Goal: Check status: Check status

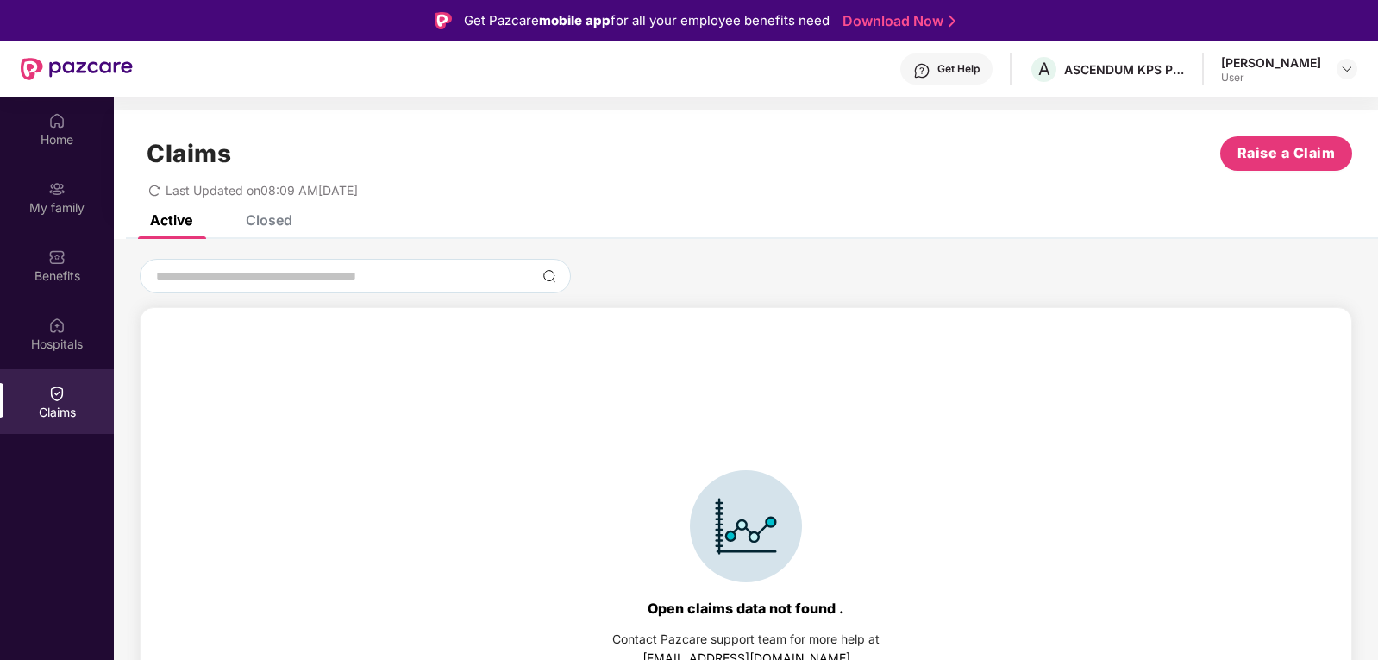
click at [286, 223] on div "Closed" at bounding box center [269, 219] width 47 height 17
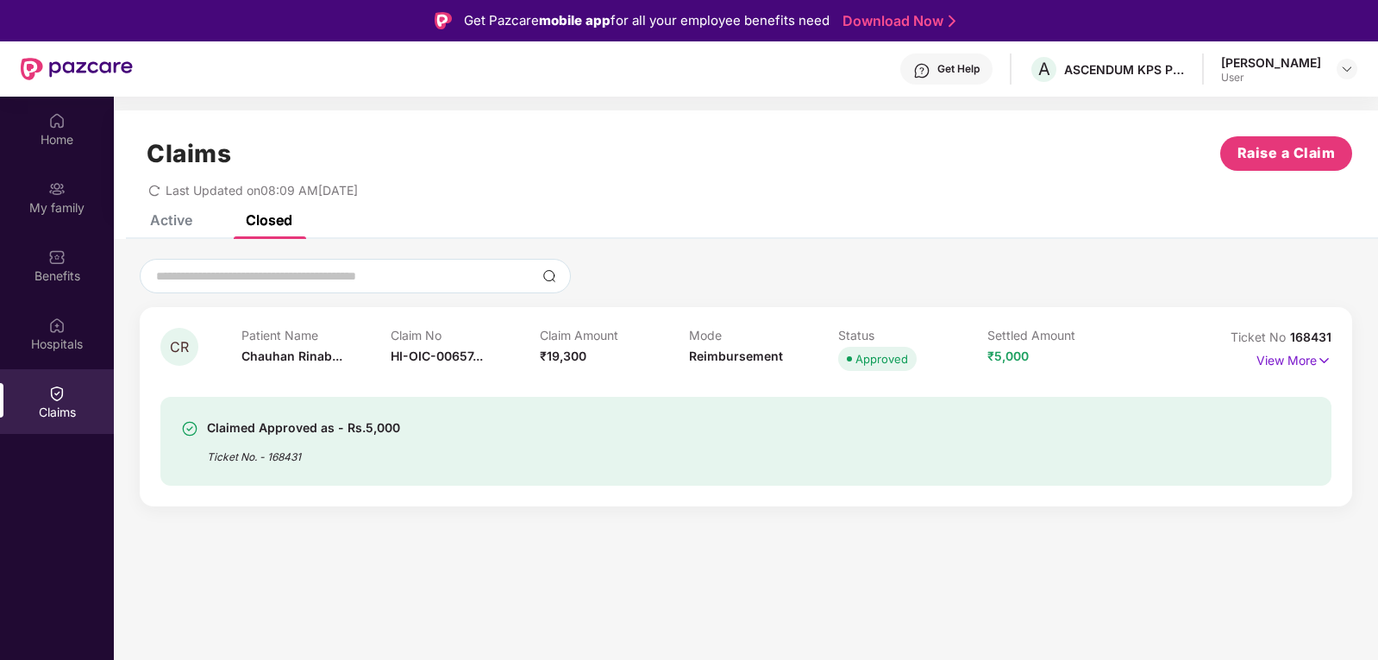
click at [833, 442] on div "Claimed Approved as - Rs.5,000 Ticket No. - 168431" at bounding box center [652, 440] width 942 height 47
click at [1322, 359] on img at bounding box center [1324, 360] width 15 height 19
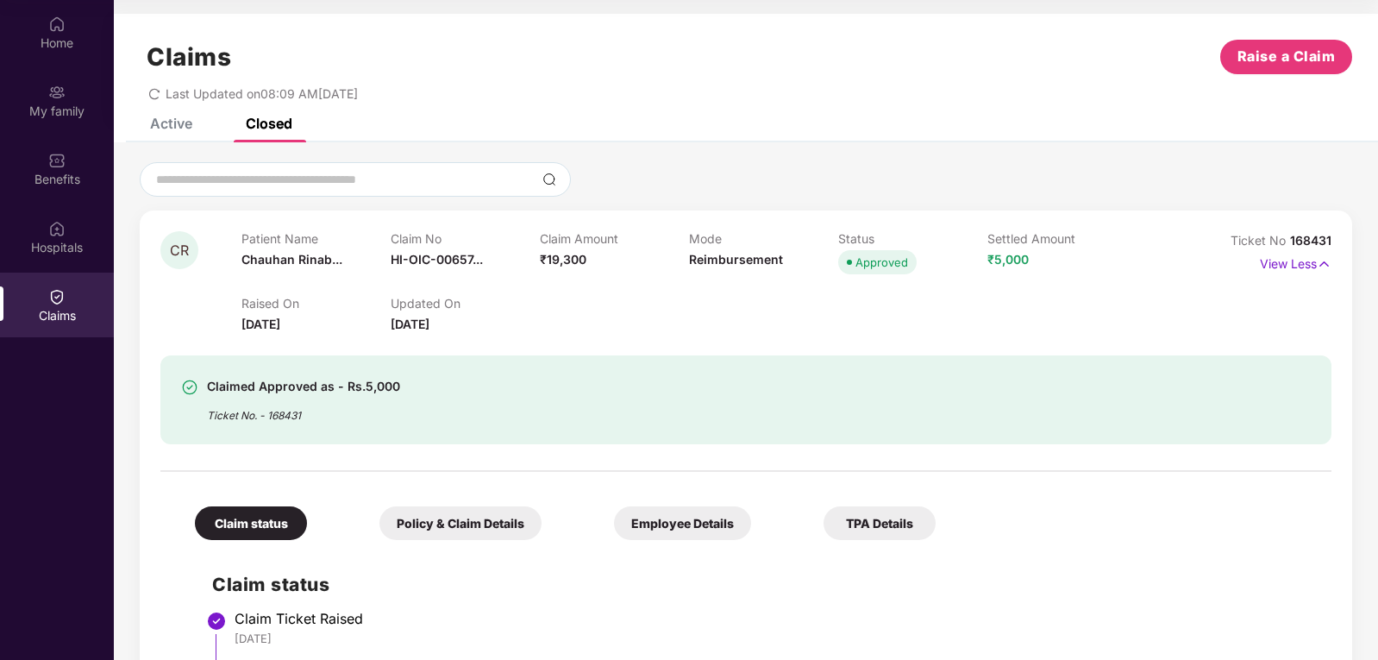
scroll to position [86, 0]
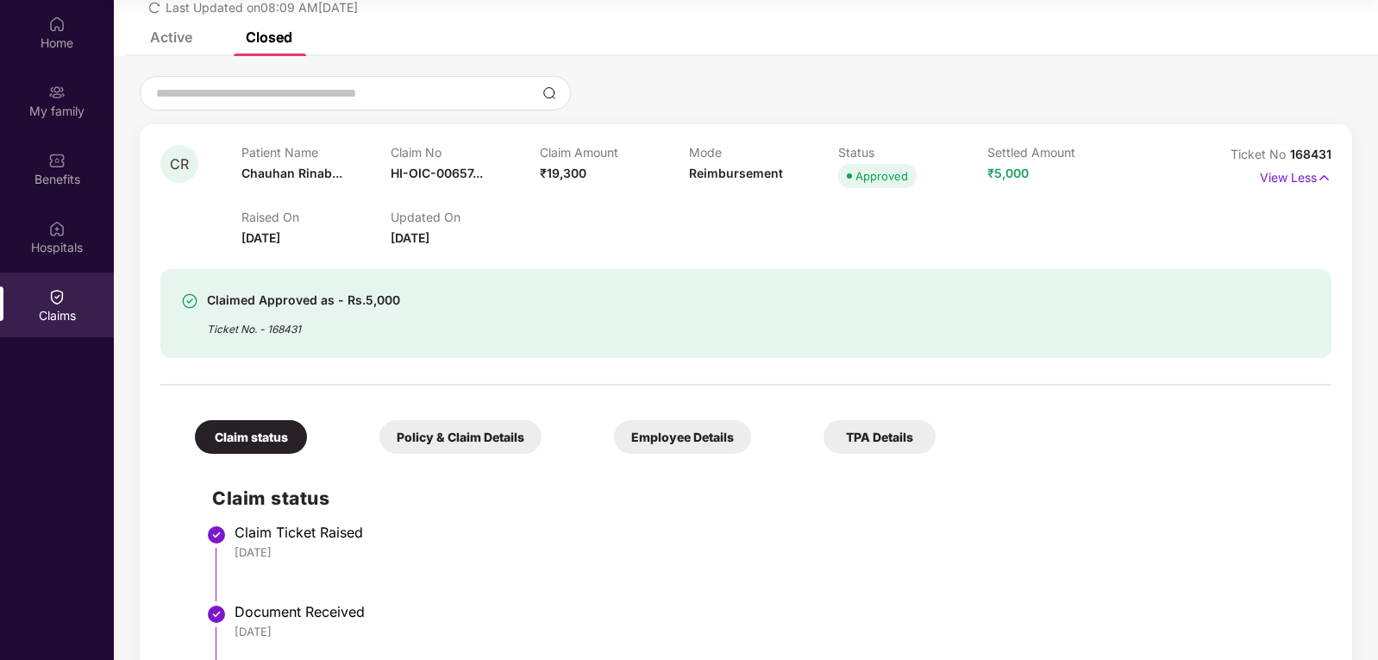
click at [824, 439] on div "TPA Details" at bounding box center [880, 437] width 112 height 34
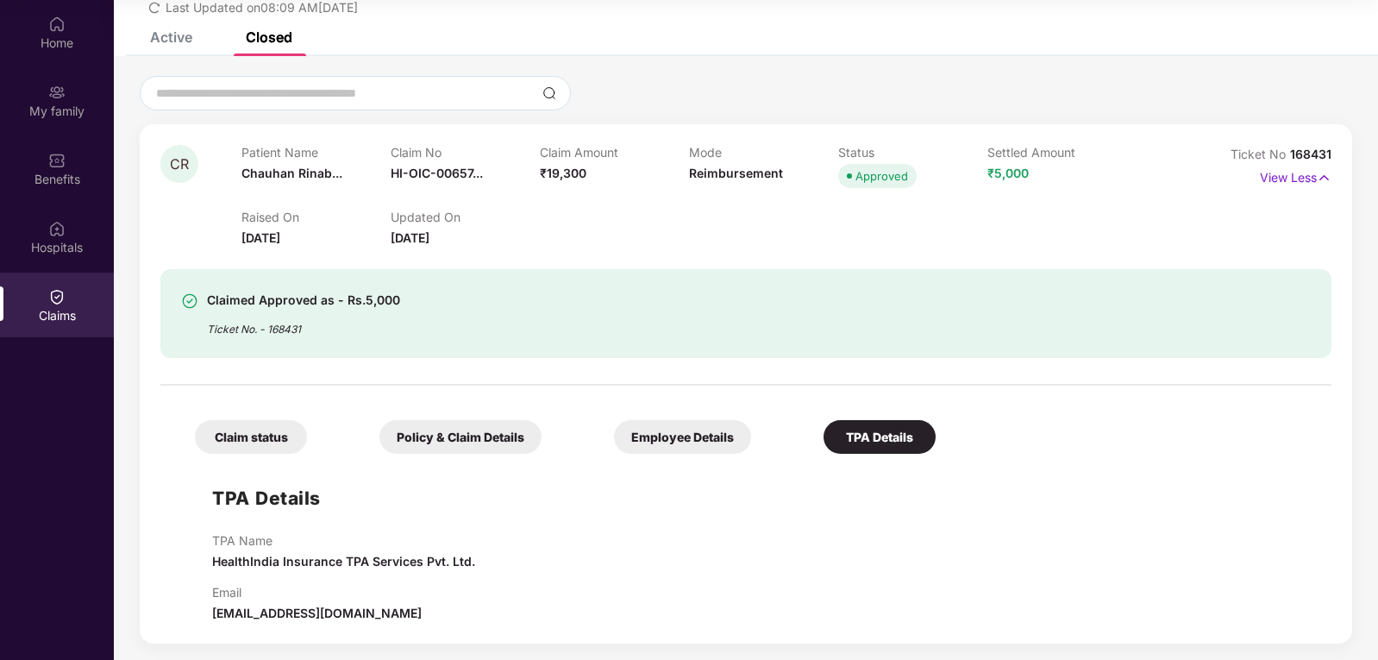
click at [614, 448] on div "Employee Details" at bounding box center [682, 437] width 137 height 34
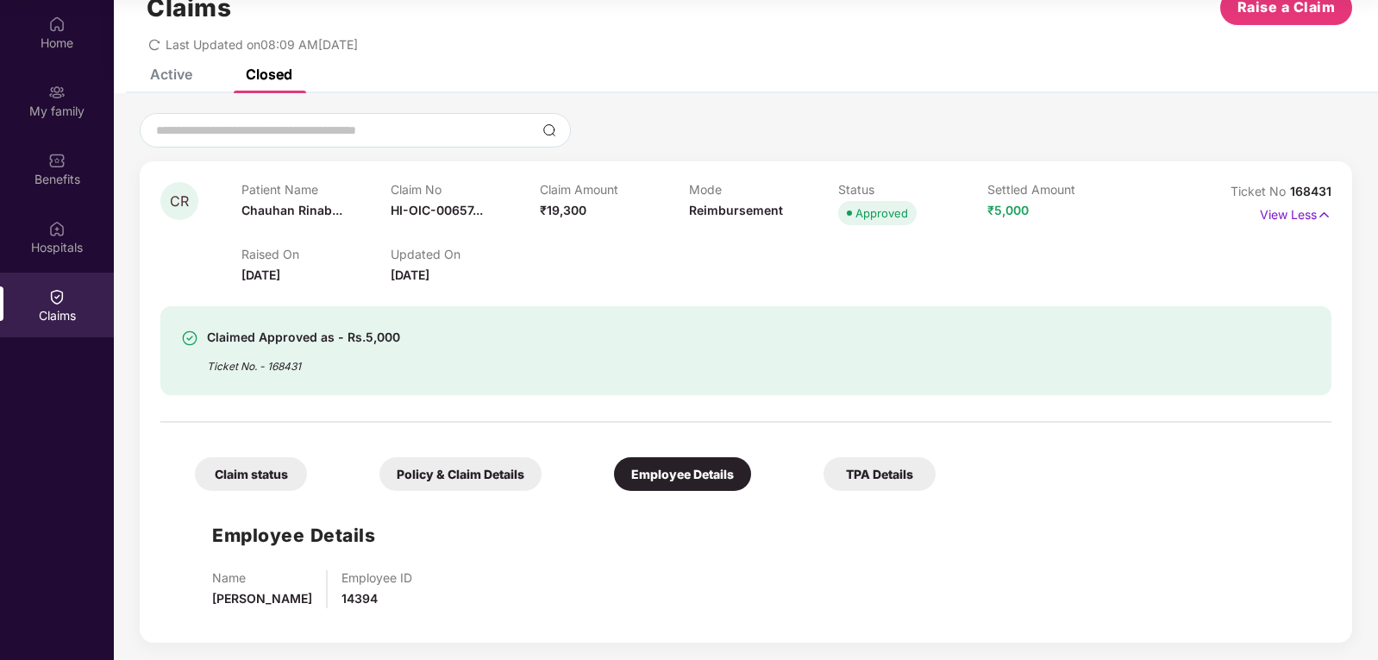
scroll to position [49, 0]
click at [398, 473] on div "Policy & Claim Details" at bounding box center [461, 474] width 162 height 34
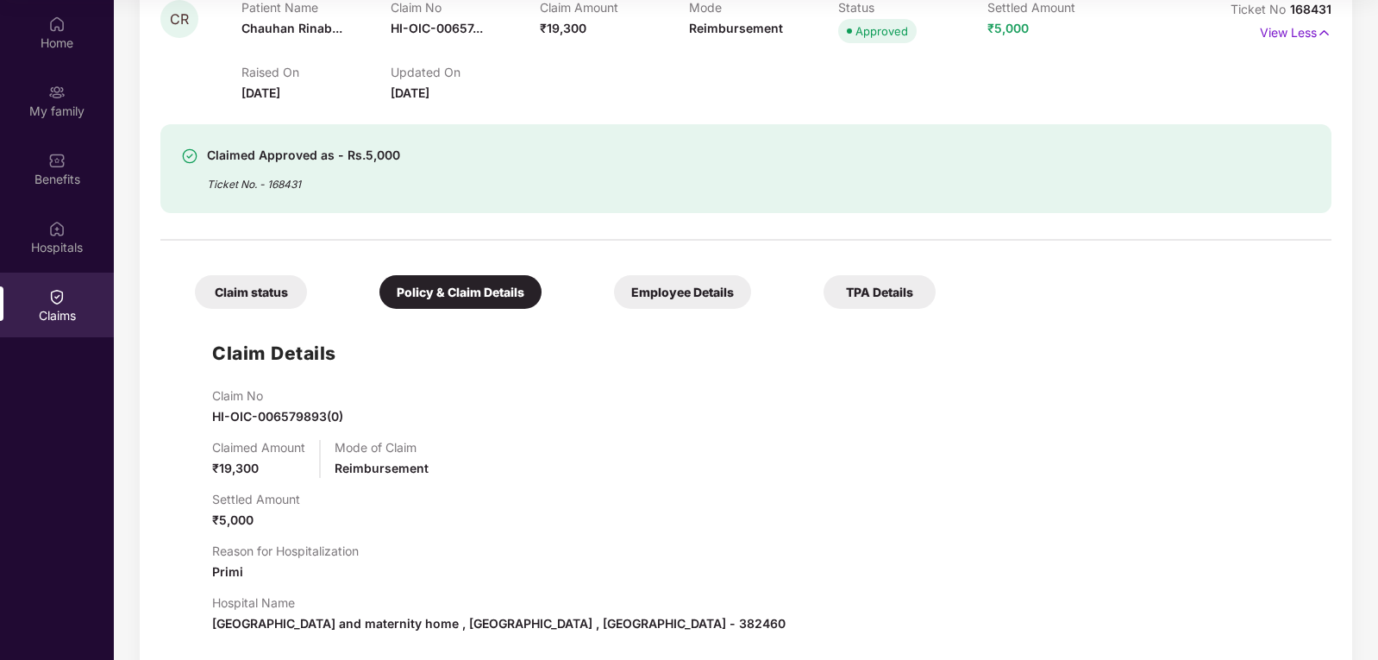
scroll to position [0, 0]
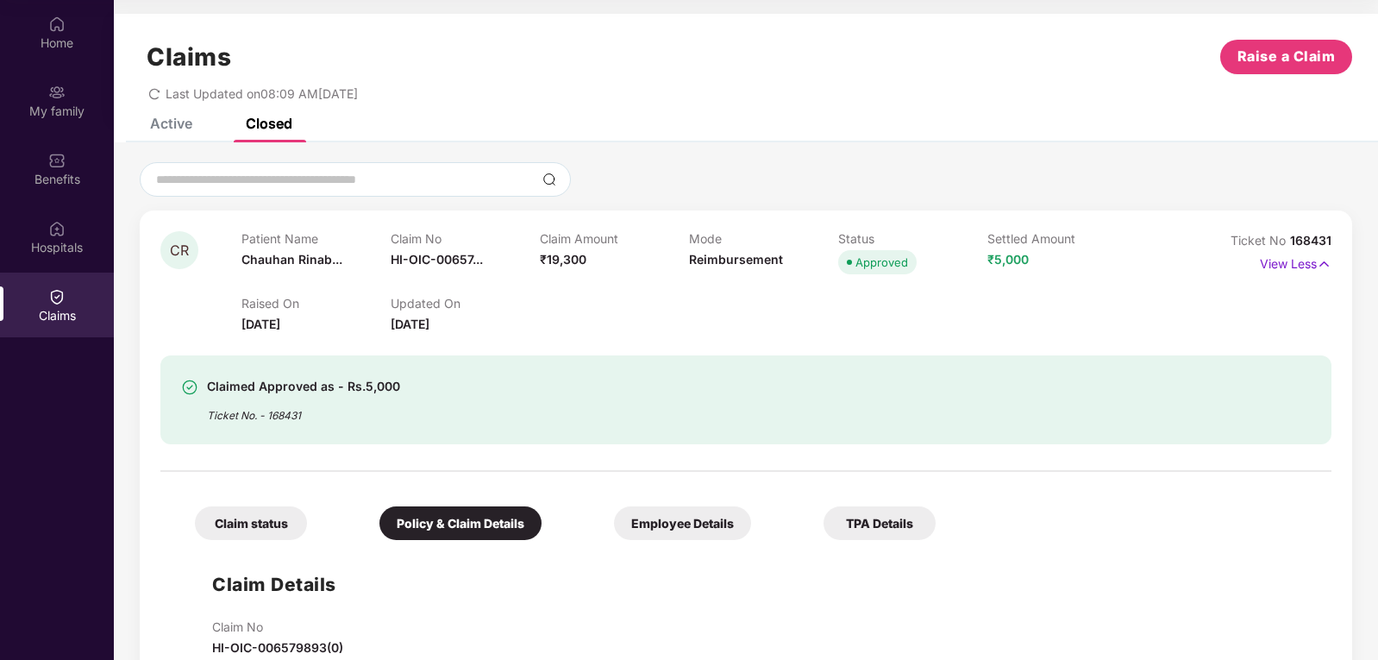
click at [253, 499] on div "Claim status Policy & Claim Details Employee Details TPA Details" at bounding box center [557, 514] width 758 height 51
click at [731, 289] on div "Raised On [DATE] Updated On [DATE]" at bounding box center [689, 306] width 894 height 55
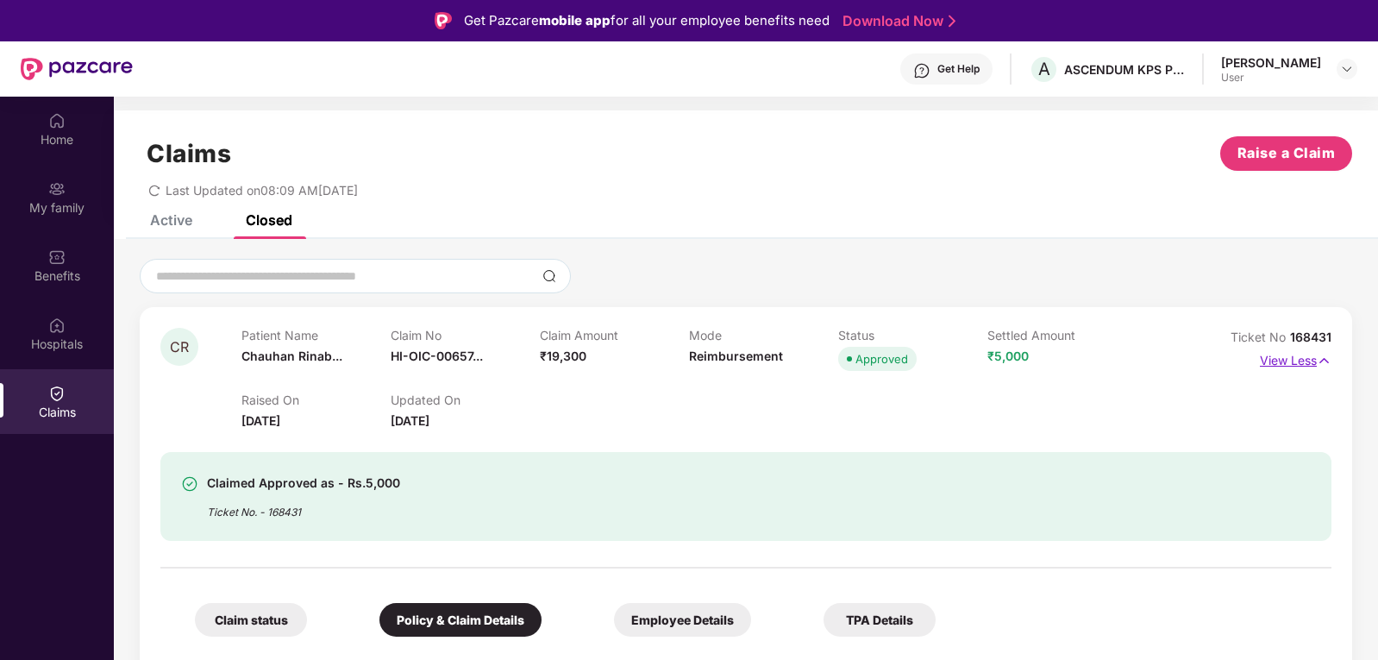
click at [1306, 361] on p "View Less" at bounding box center [1296, 358] width 72 height 23
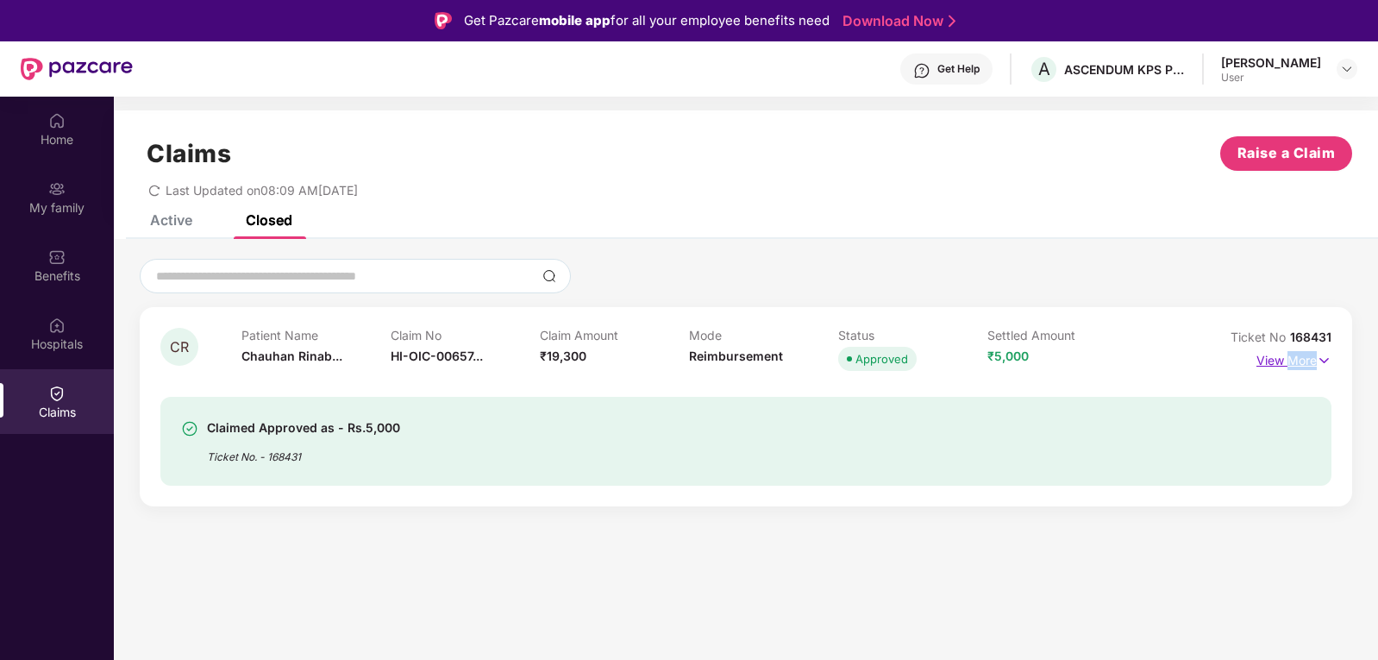
click at [1306, 361] on p "View More" at bounding box center [1294, 358] width 75 height 23
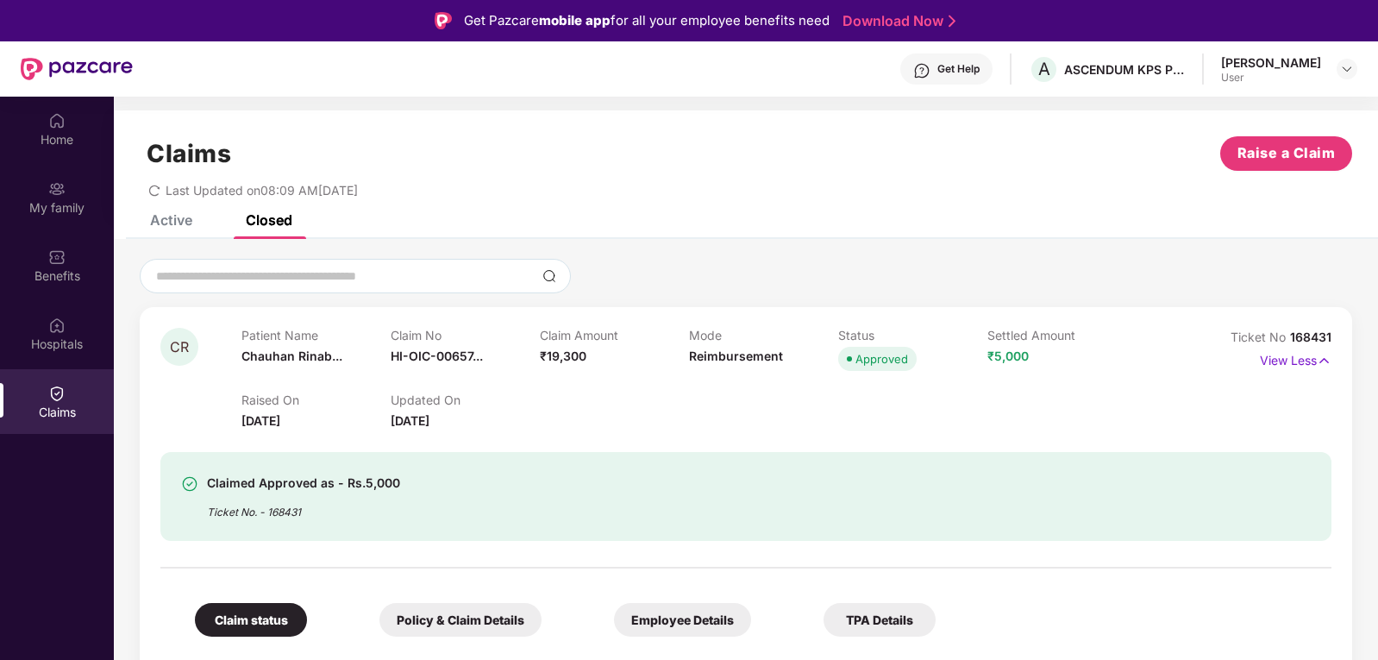
click at [969, 64] on div "Get Help" at bounding box center [959, 69] width 42 height 14
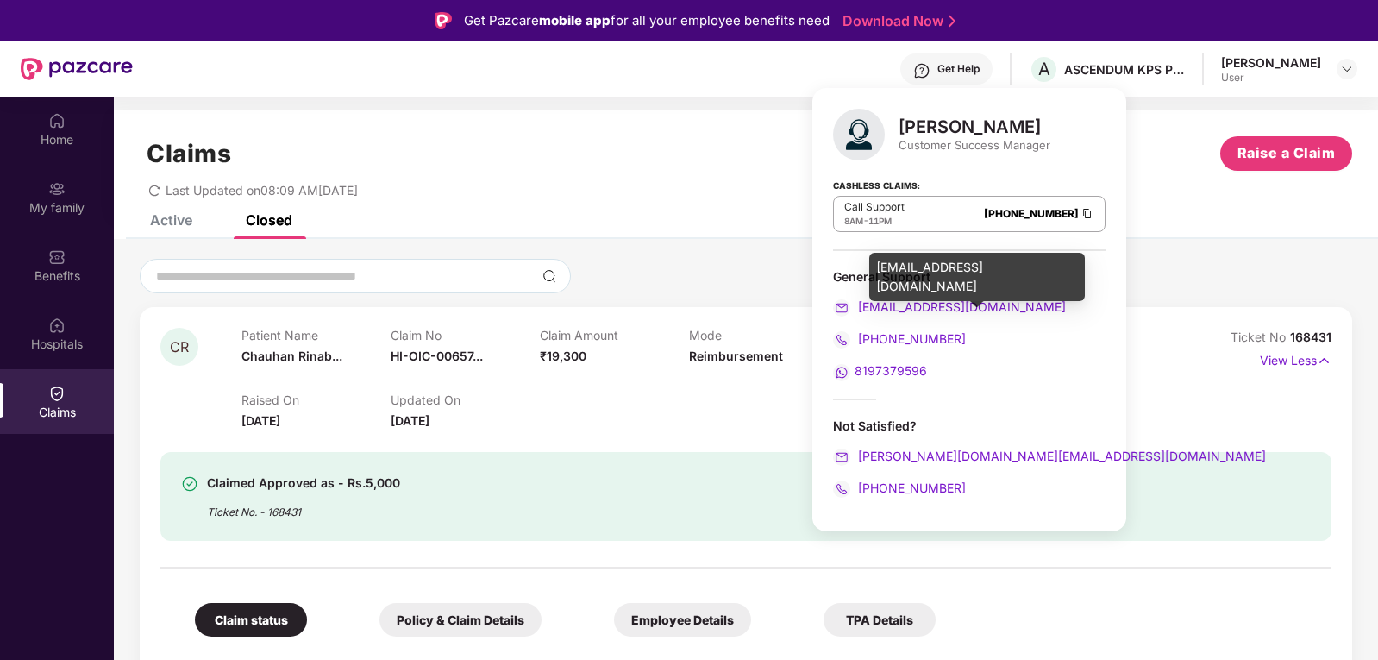
click at [919, 304] on span "[EMAIL_ADDRESS][DOMAIN_NAME]" at bounding box center [960, 306] width 211 height 15
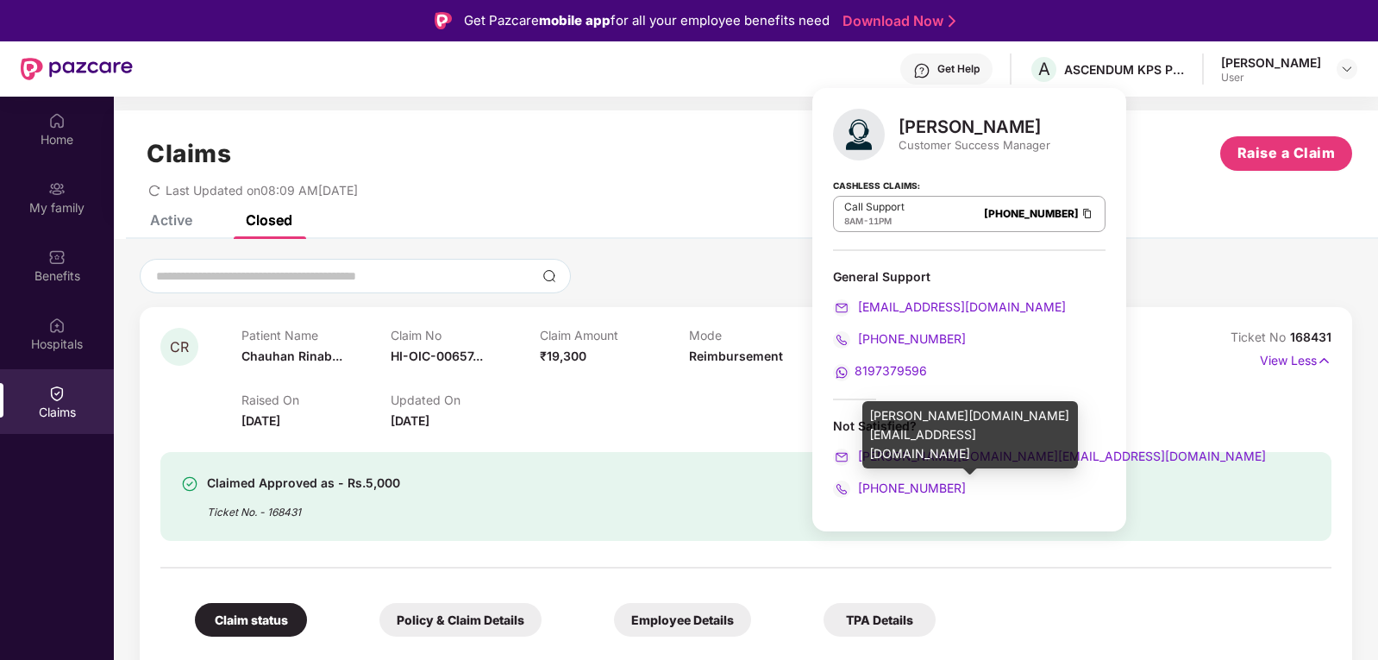
click at [948, 452] on span "[PERSON_NAME][DOMAIN_NAME][EMAIL_ADDRESS][DOMAIN_NAME]" at bounding box center [1060, 456] width 411 height 15
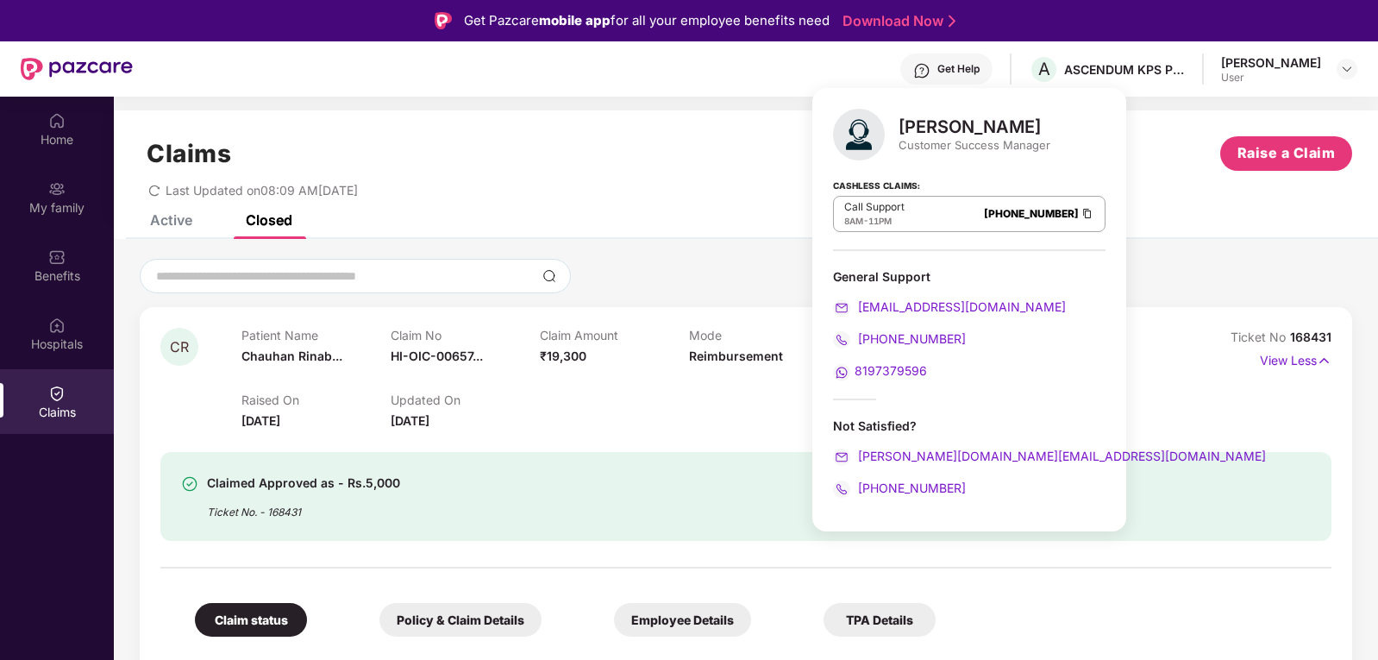
click at [884, 547] on div at bounding box center [745, 559] width 1171 height 36
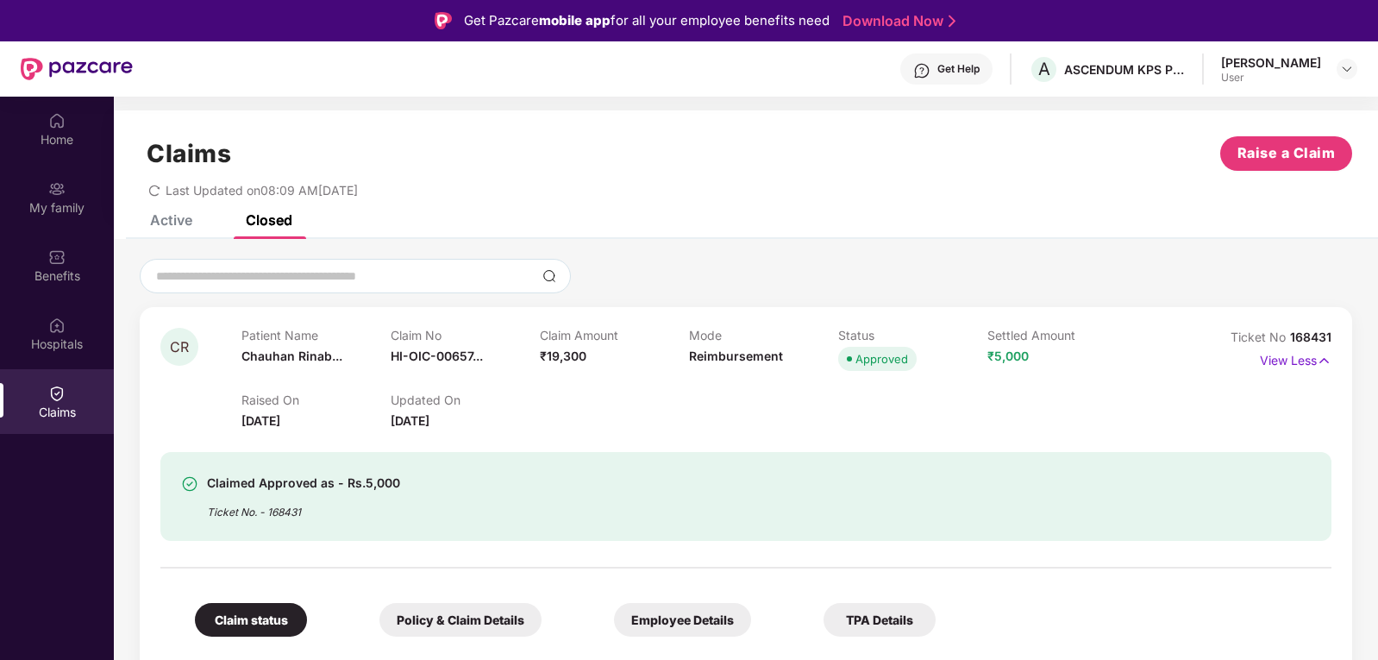
click at [692, 502] on div "Claimed Approved as - Rs.5,000 Ticket No. - 168431" at bounding box center [652, 496] width 942 height 47
